Goal: Transaction & Acquisition: Purchase product/service

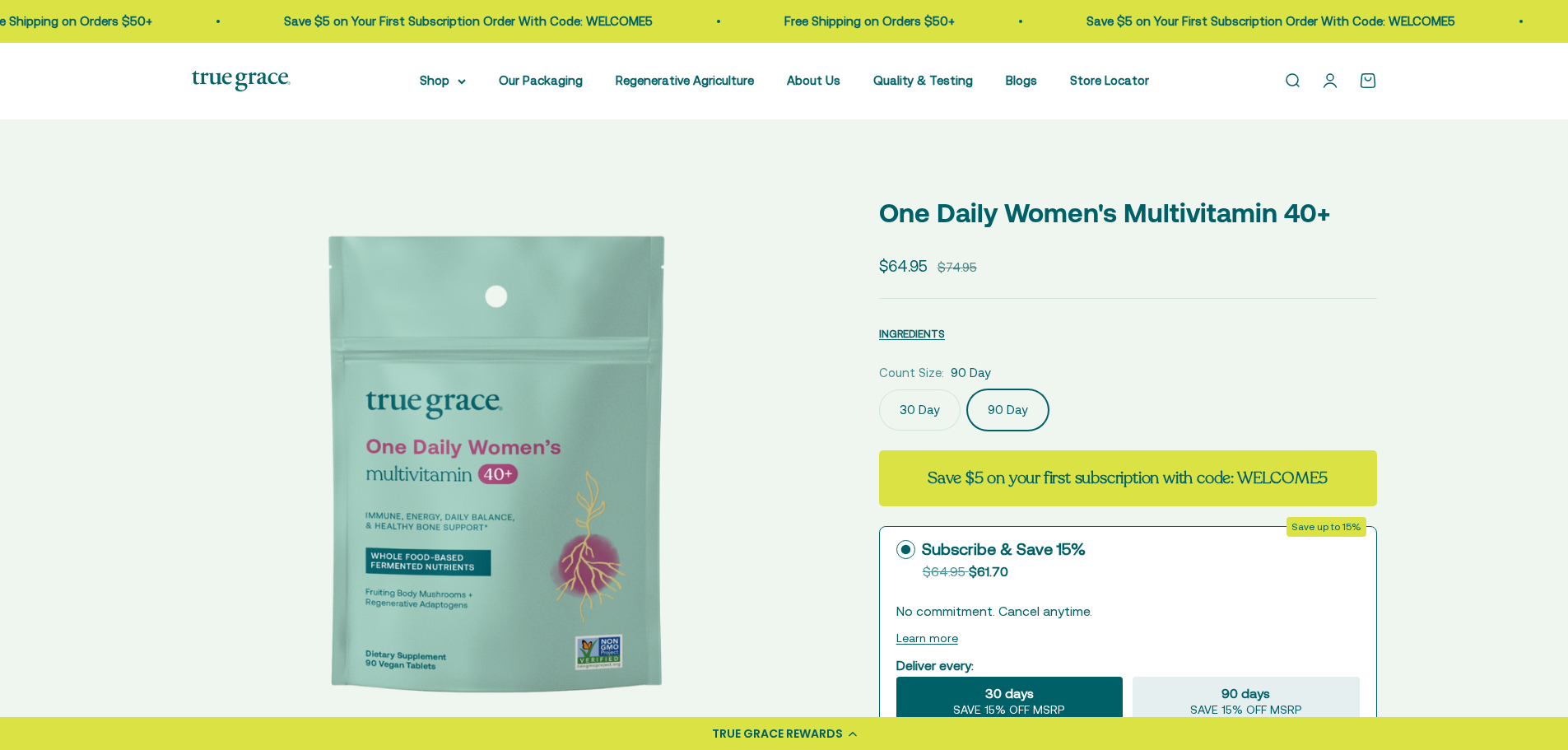
select select "3"
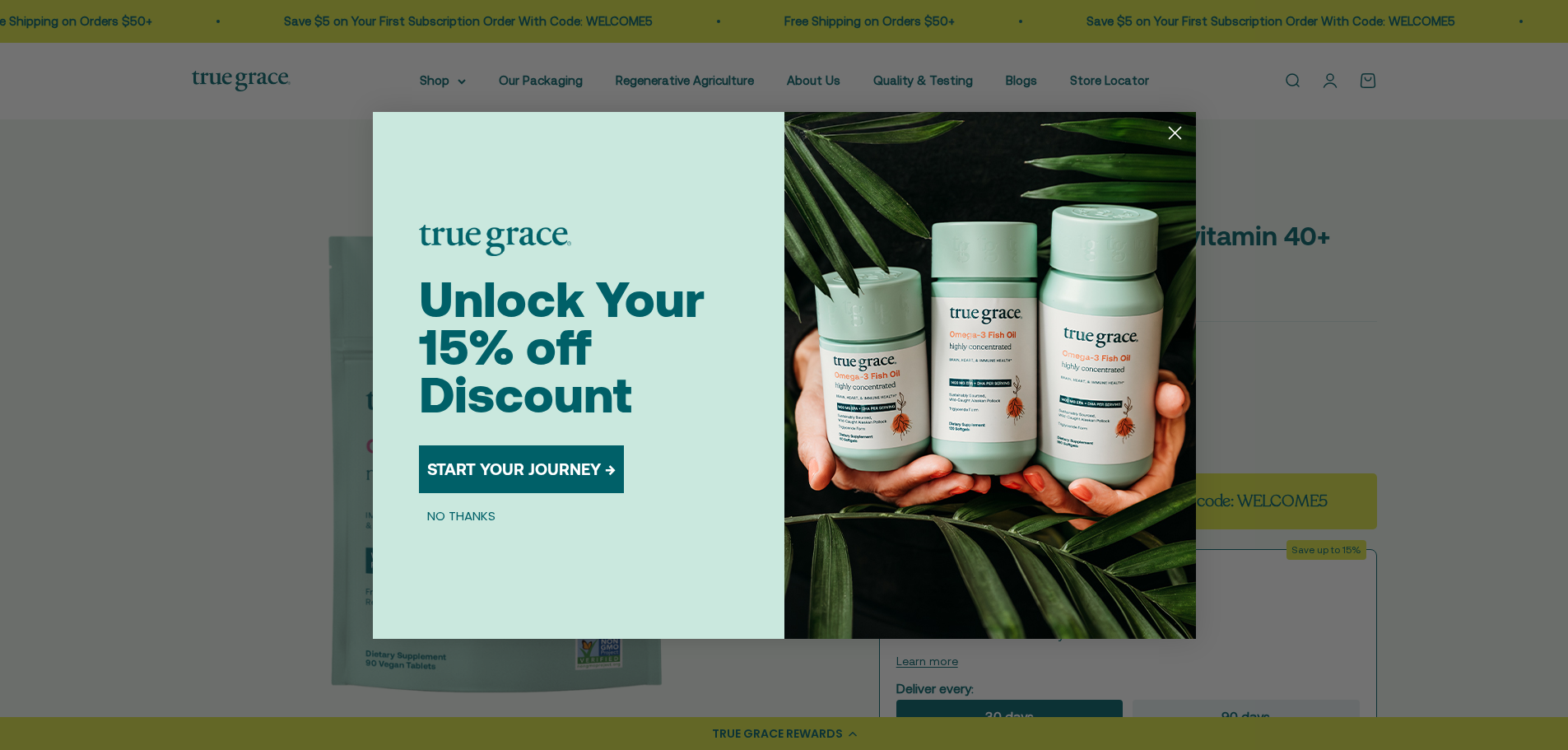
drag, startPoint x: 1580, startPoint y: 81, endPoint x: 1386, endPoint y: 183, distance: 219.2
click at [1567, 107] on div "Close dialog Unlock Your 15% off Discount START YOUR JOURNEY → NO THANKS Submit" at bounding box center [784, 375] width 1568 height 750
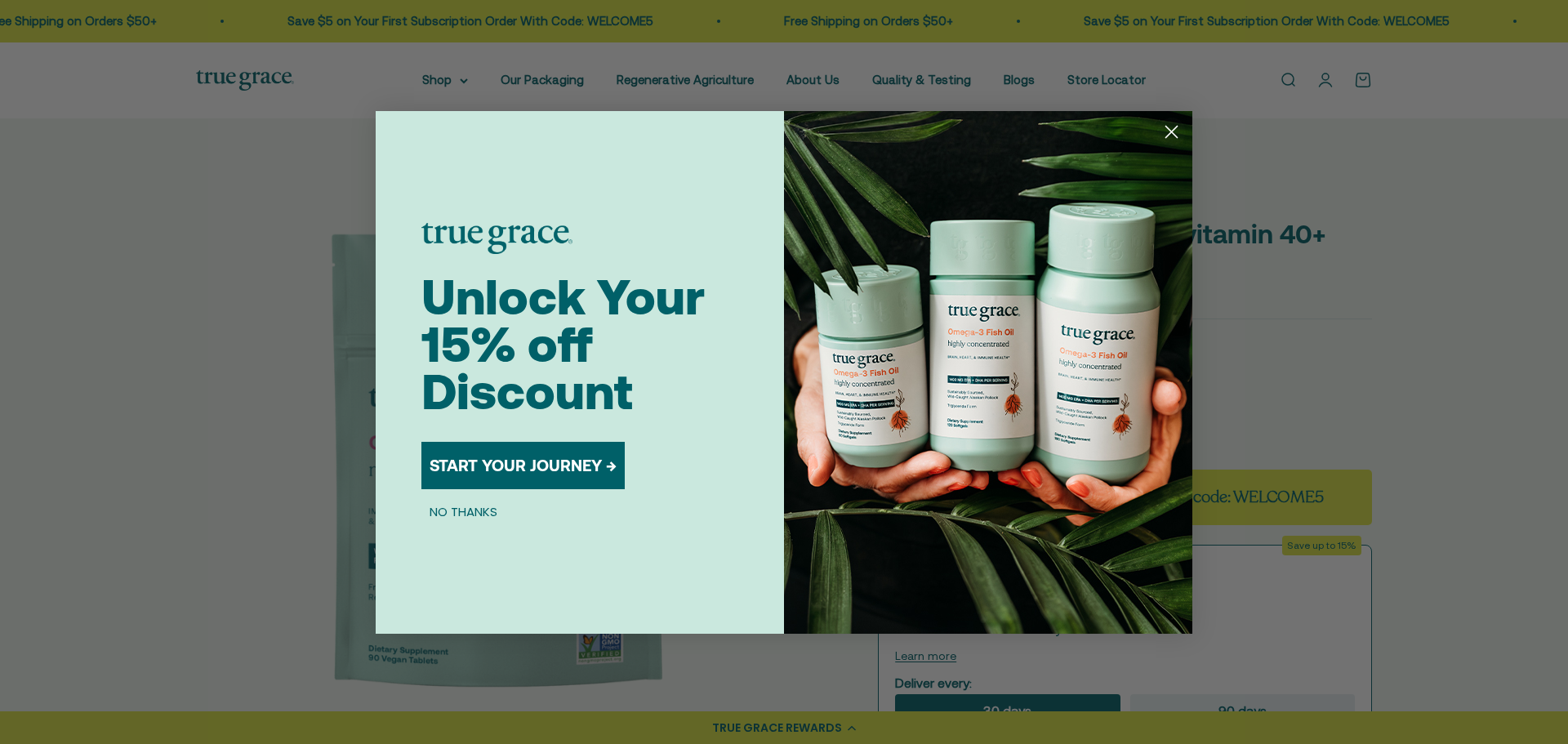
click at [1173, 132] on icon "Close dialog" at bounding box center [1172, 132] width 12 height 12
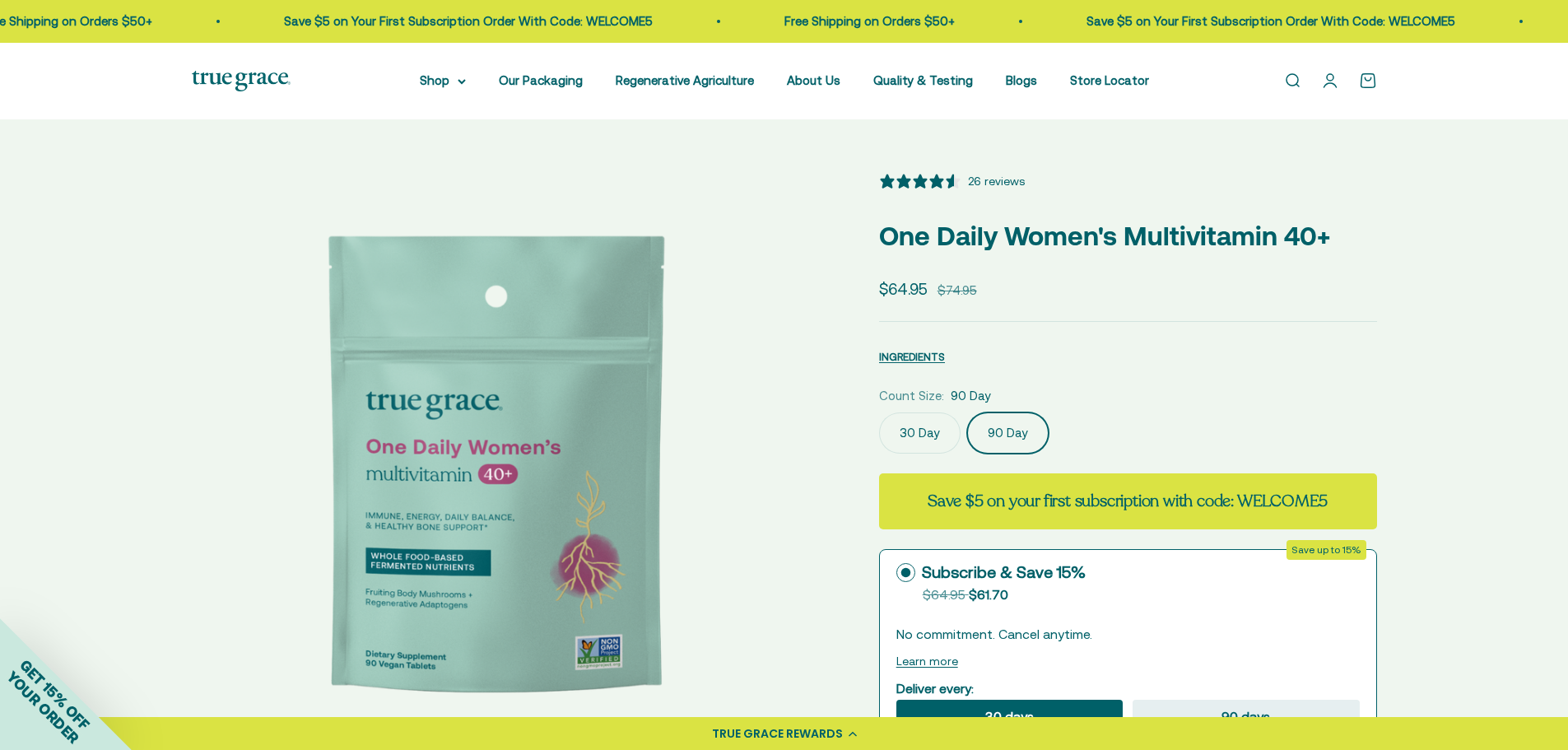
drag, startPoint x: 1560, startPoint y: 42, endPoint x: 1554, endPoint y: 67, distance: 25.7
click at [1560, 64] on div "Open navigation menu Open search Shop Multivitamins Women's Multivitamin Women'…" at bounding box center [784, 81] width 1568 height 76
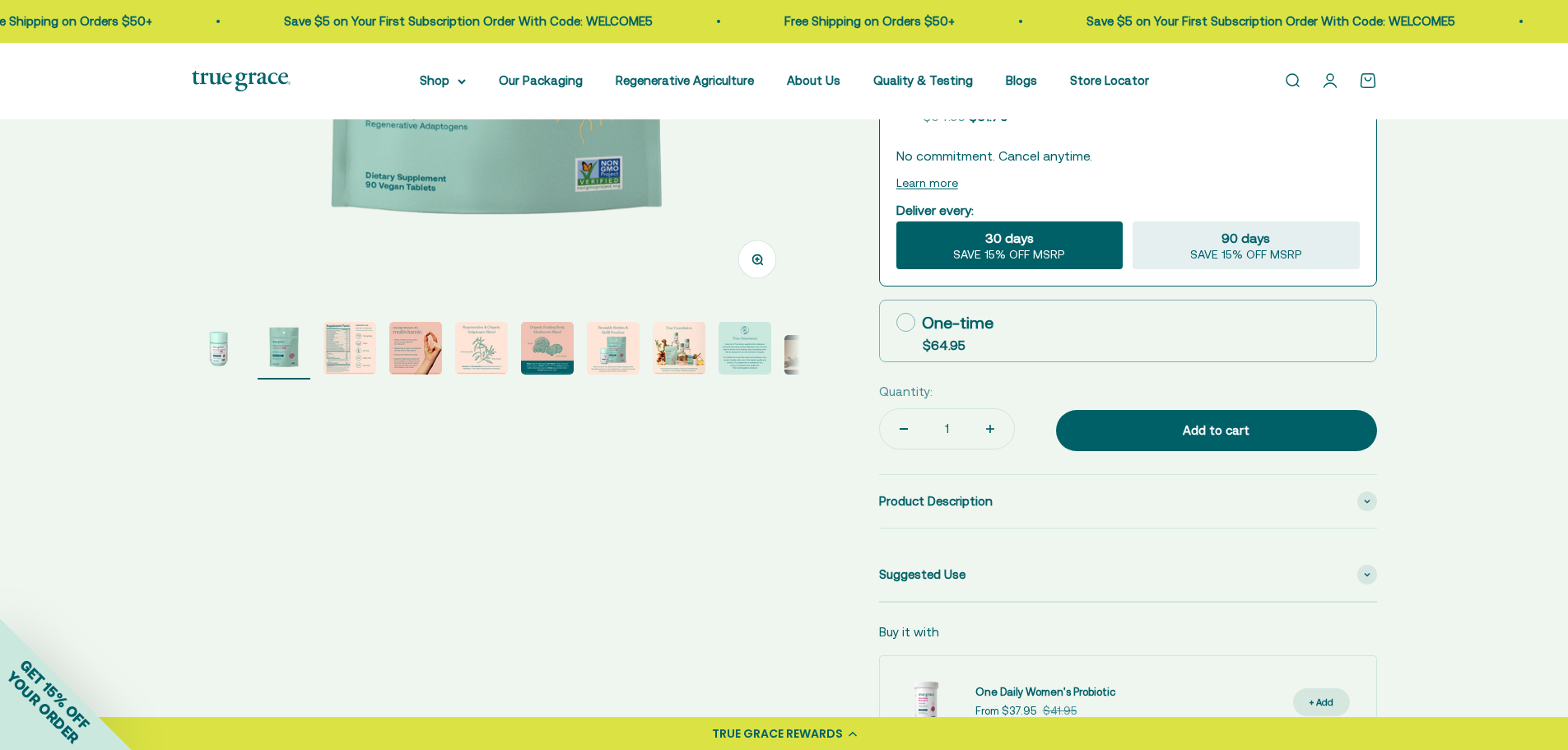
click at [908, 332] on icon at bounding box center [906, 322] width 19 height 19
click at [896, 323] on input "One-time $64.95" at bounding box center [896, 322] width 1 height 1
radio input "true"
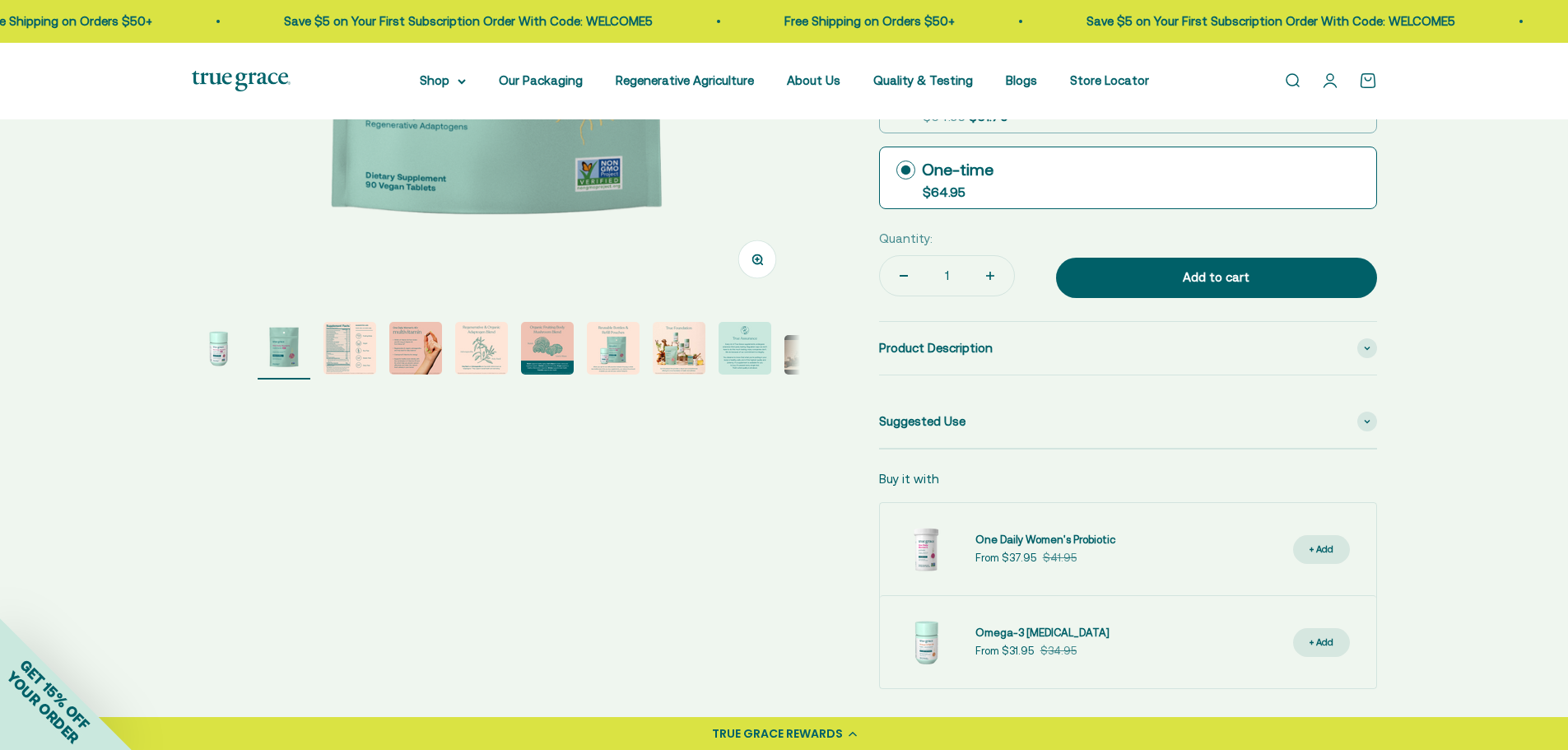
click at [957, 296] on input "1" at bounding box center [947, 276] width 39 height 40
click at [979, 296] on button "Increase quantity" at bounding box center [990, 276] width 47 height 40
type input "4"
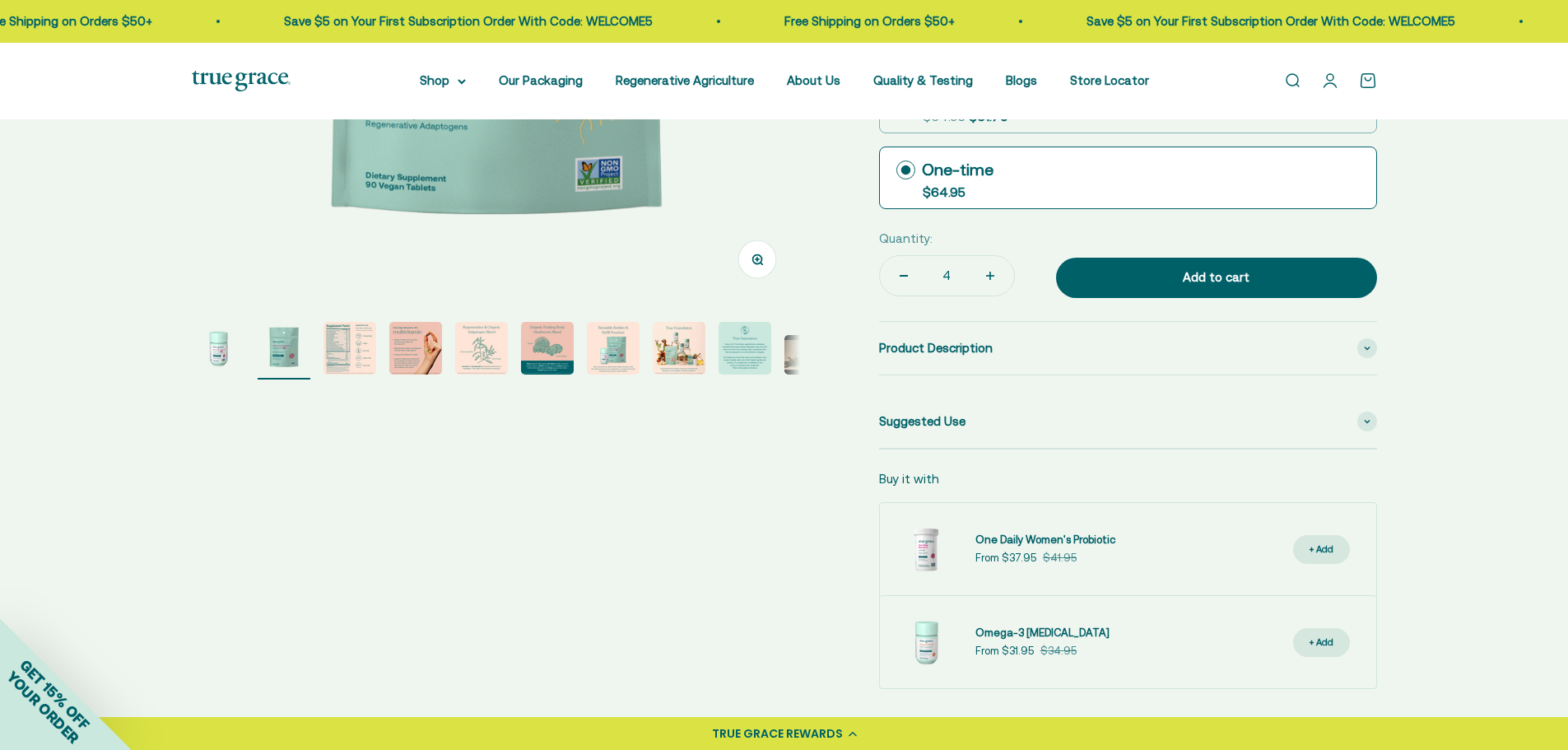
click at [979, 296] on button "Increase quantity" at bounding box center [990, 276] width 47 height 40
click at [998, 296] on button "Increase quantity" at bounding box center [990, 276] width 47 height 40
click at [987, 276] on icon "Increase quantity" at bounding box center [990, 276] width 8 height 0
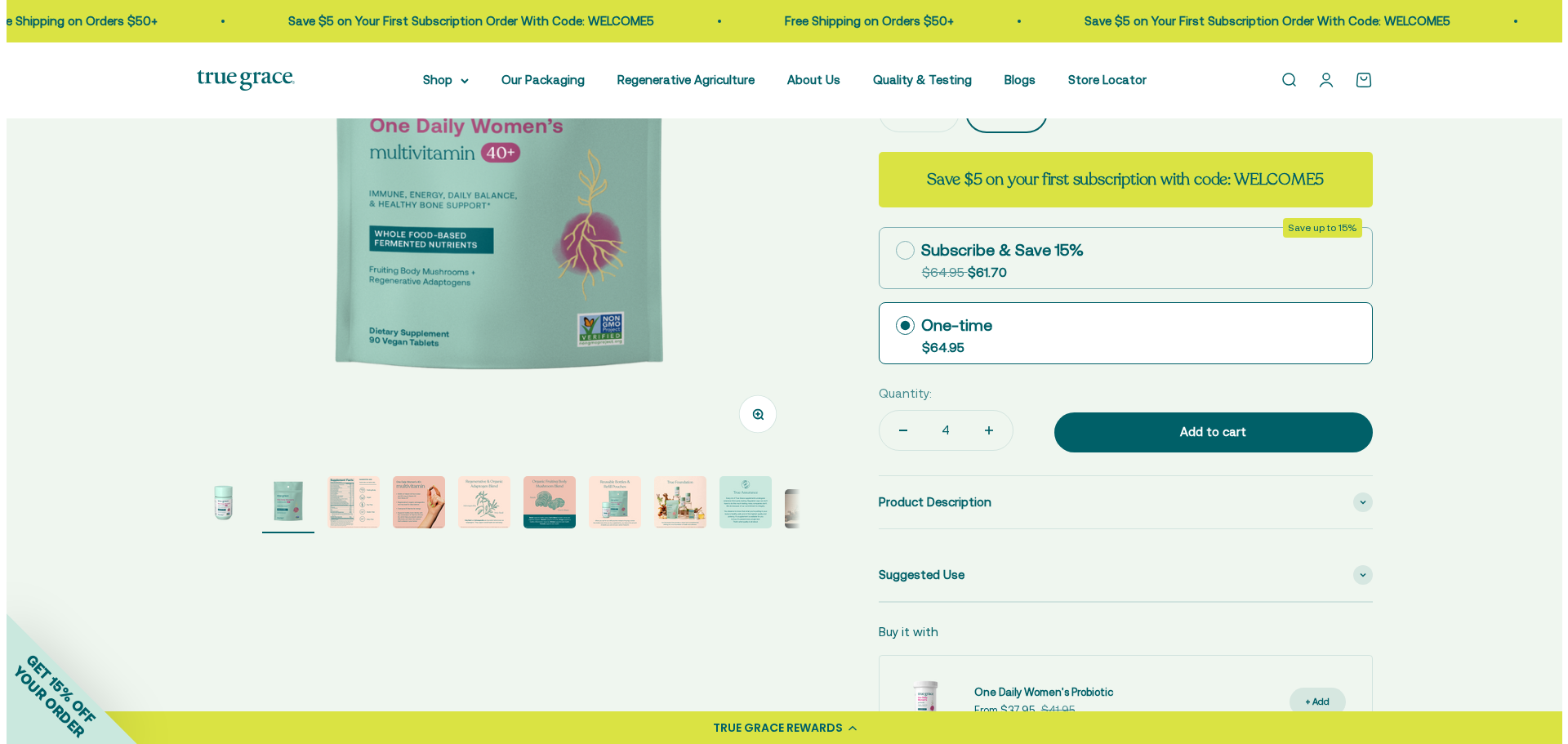
scroll to position [197, 0]
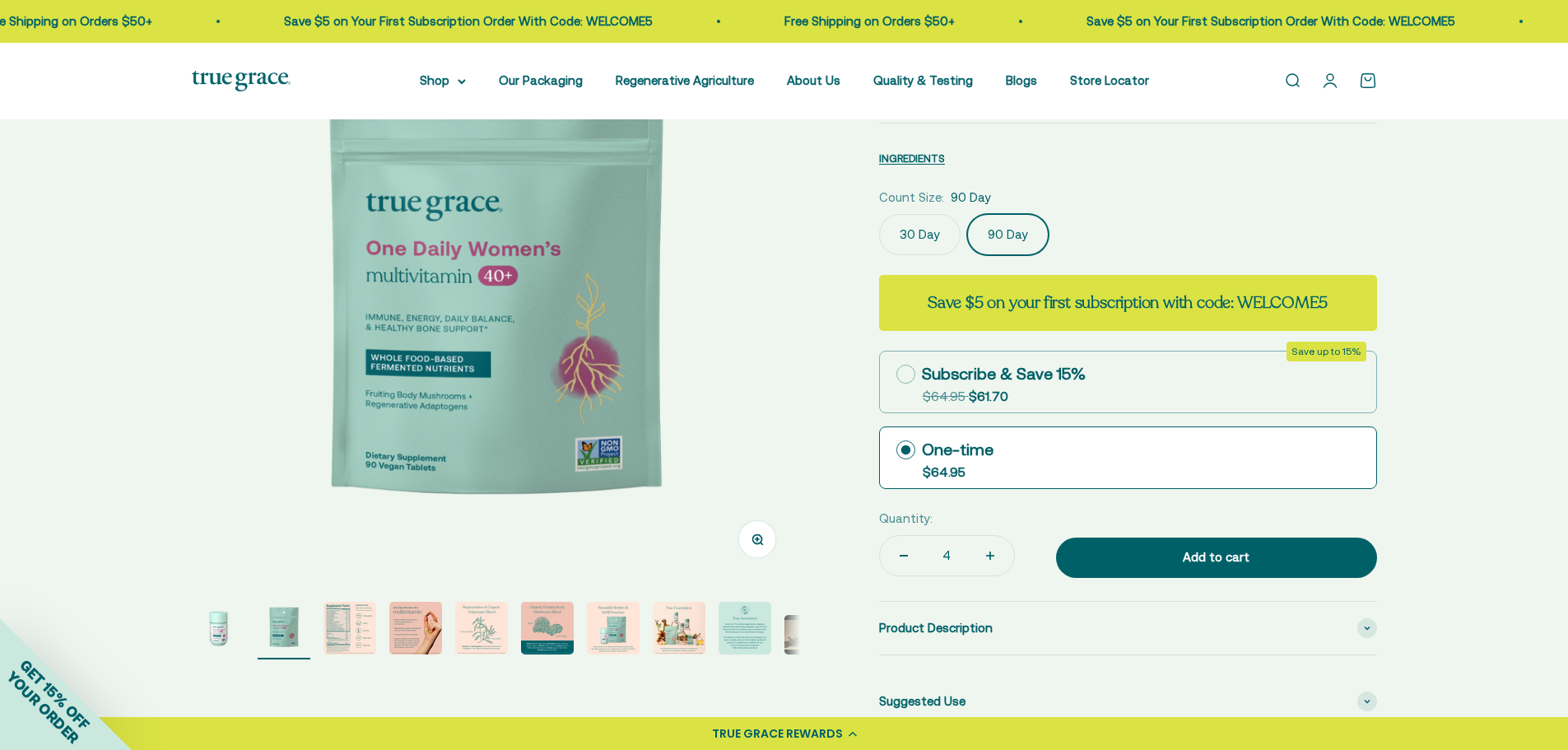
click at [989, 576] on button "Increase quantity" at bounding box center [990, 556] width 47 height 40
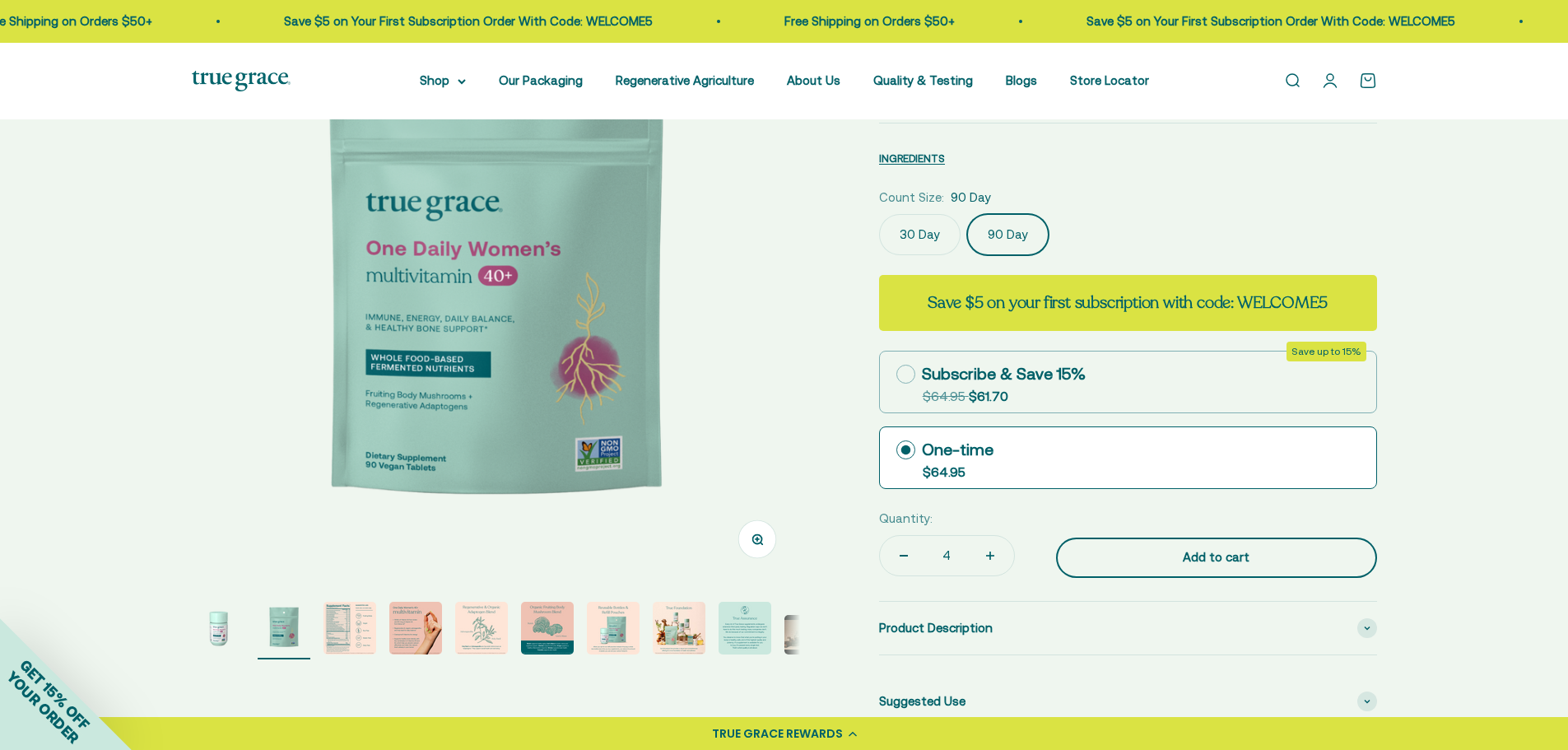
click at [1178, 568] on div "Add to cart" at bounding box center [1216, 557] width 255 height 20
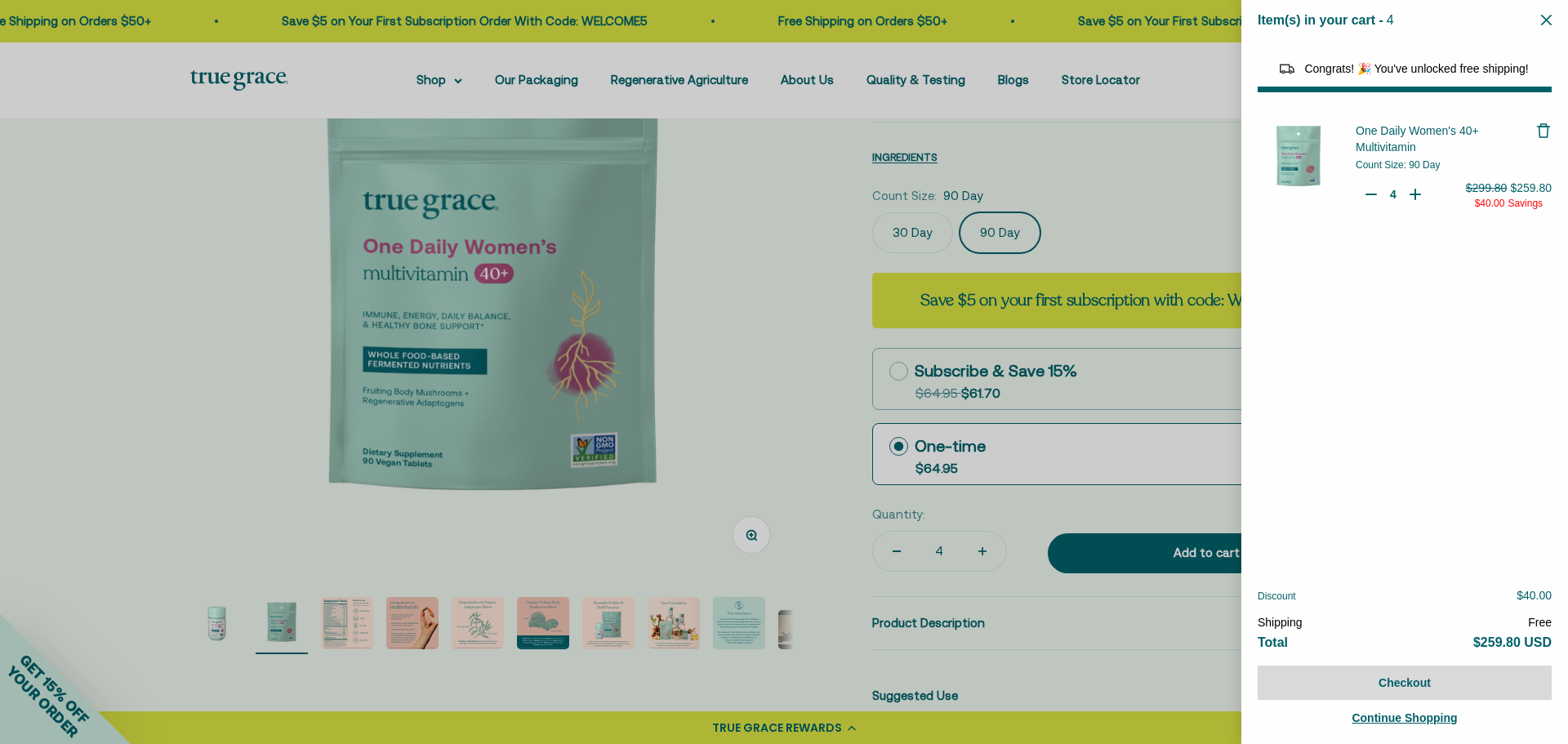
select select "46108681896150"
select select "40055698129088"
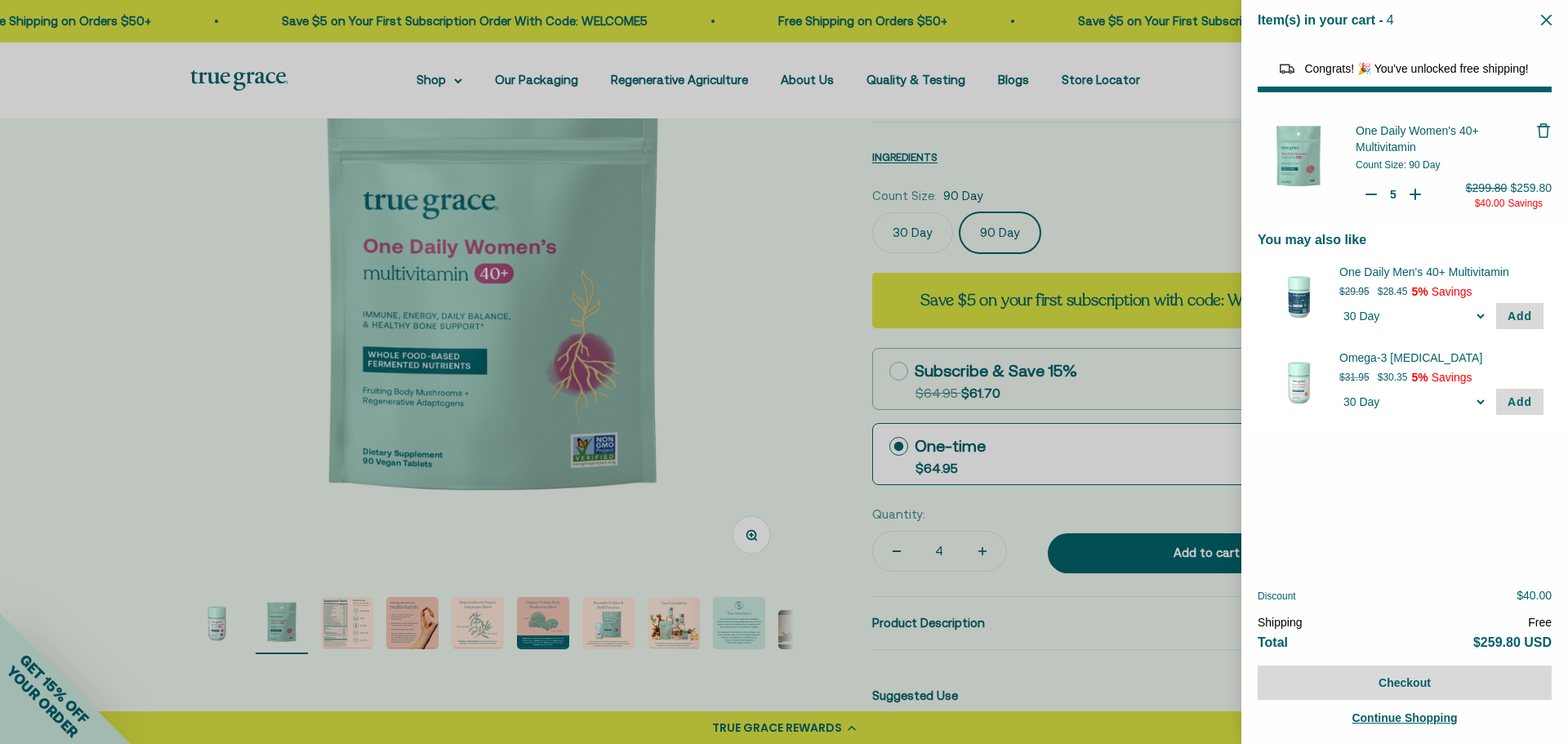
click at [1415, 199] on icon "Your Cart" at bounding box center [1415, 194] width 0 height 10
type input "4"
click at [1389, 685] on button "Checkout" at bounding box center [1404, 683] width 294 height 35
click at [1389, 682] on button "Checkout" at bounding box center [1404, 683] width 294 height 35
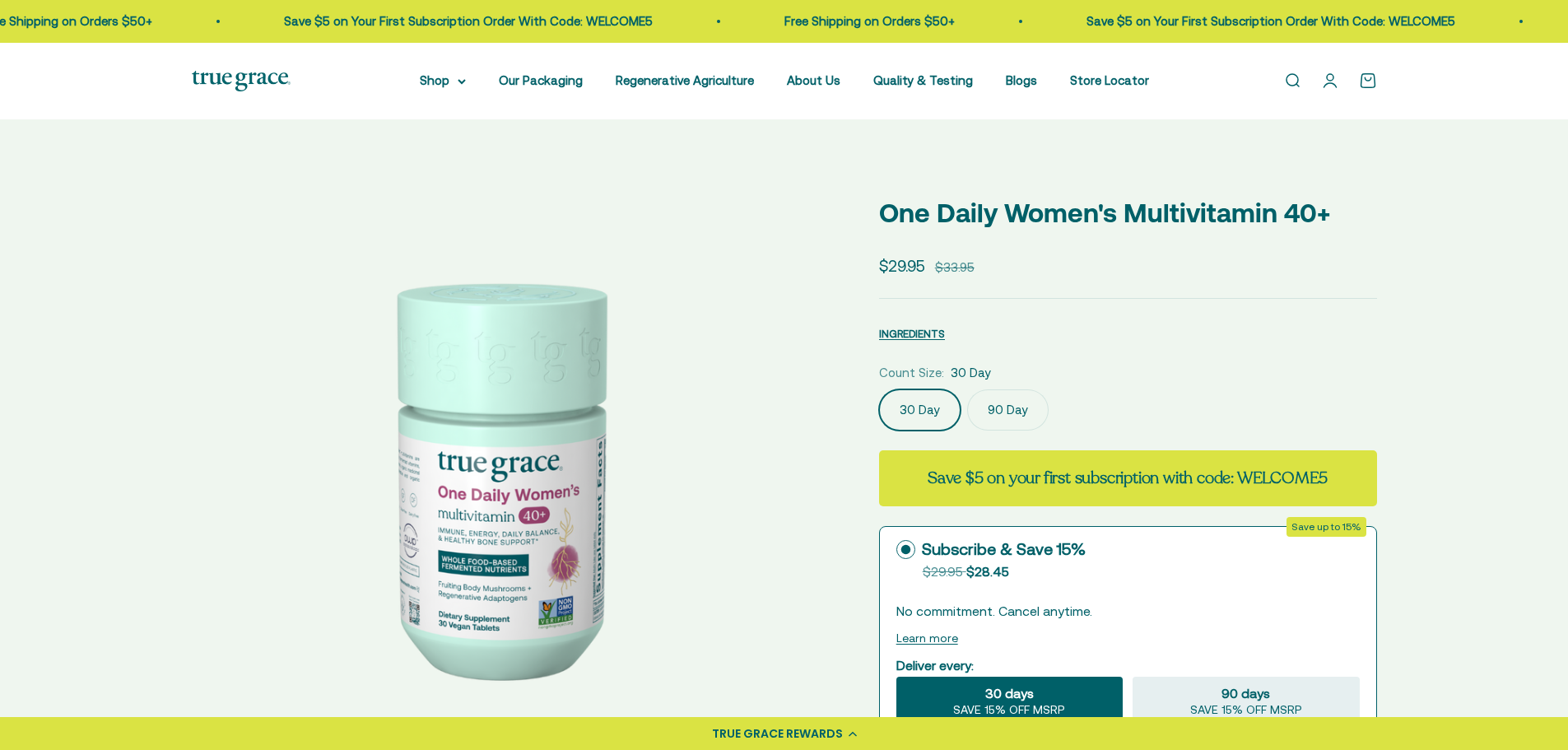
select select "3"
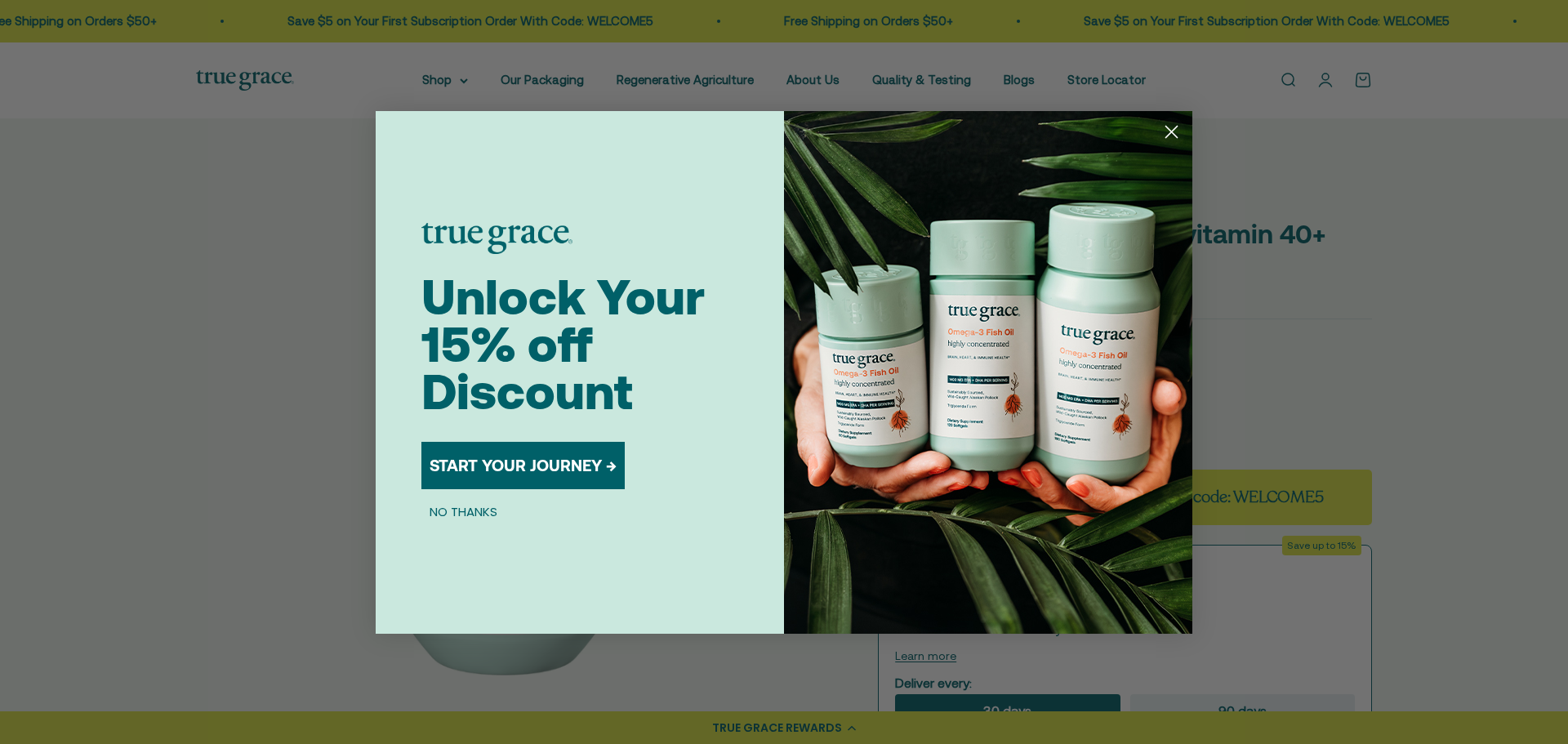
click at [1173, 126] on circle "Close dialog" at bounding box center [1172, 131] width 27 height 27
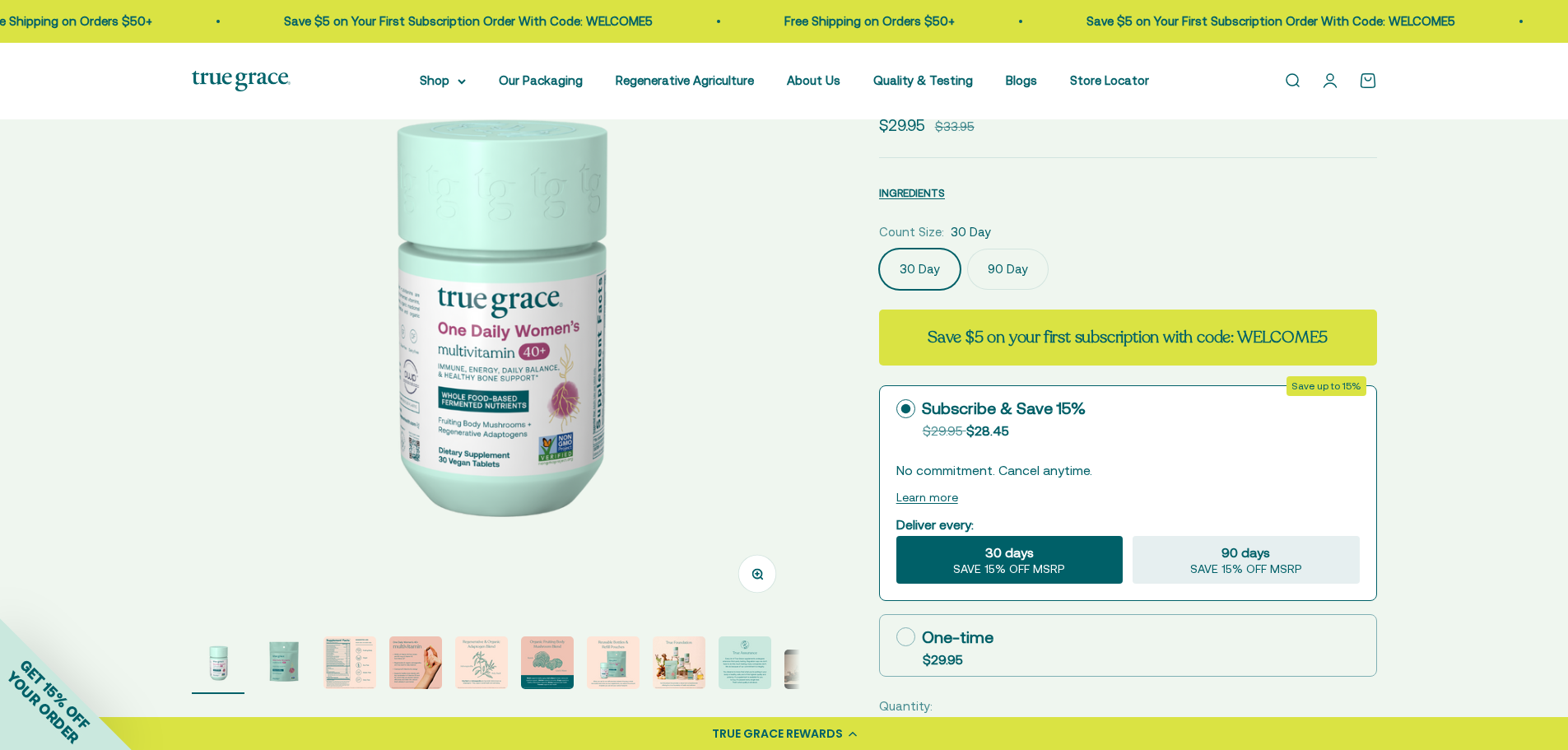
scroll to position [165, 0]
click at [1011, 289] on label "90 Day" at bounding box center [1008, 268] width 81 height 42
click at [879, 248] on input "90 Day" at bounding box center [879, 247] width 1 height 1
